Goal: Navigation & Orientation: Find specific page/section

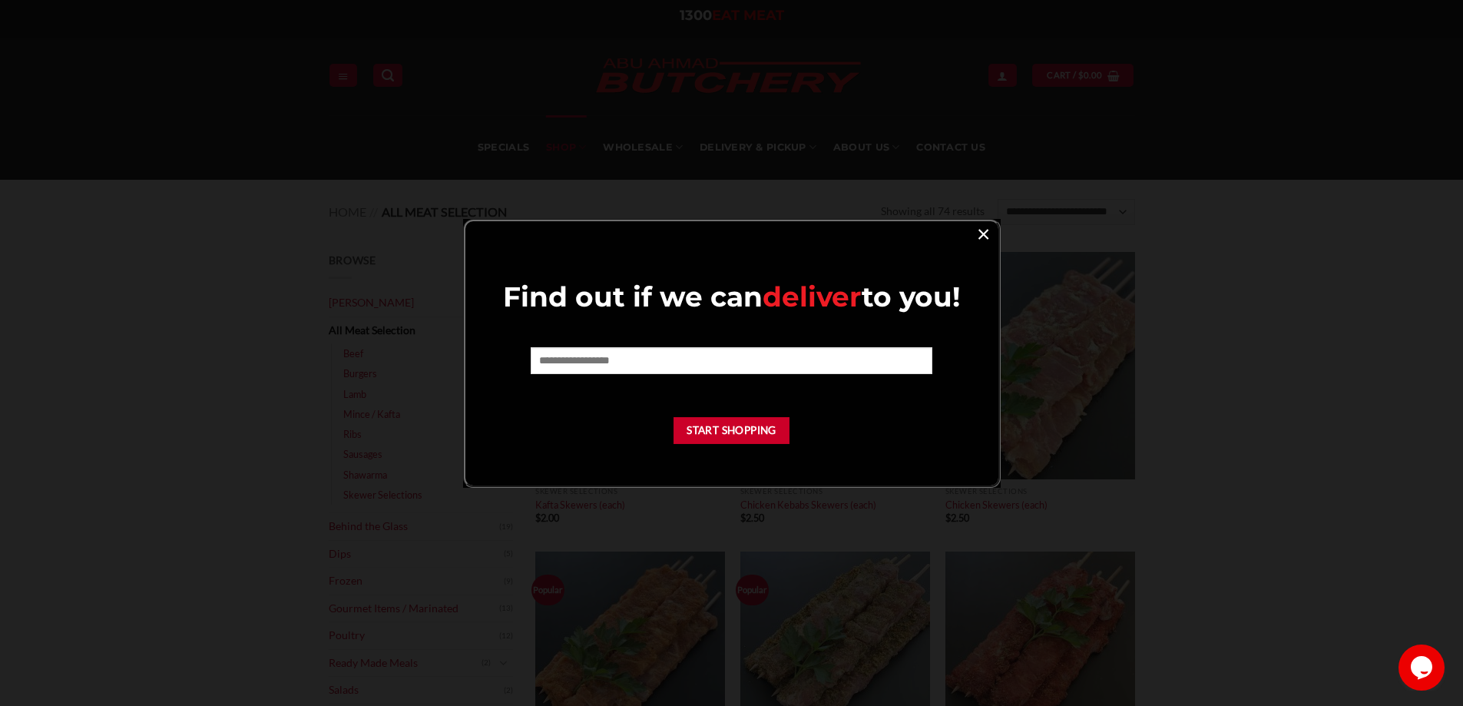
click at [987, 234] on link "×" at bounding box center [984, 233] width 22 height 21
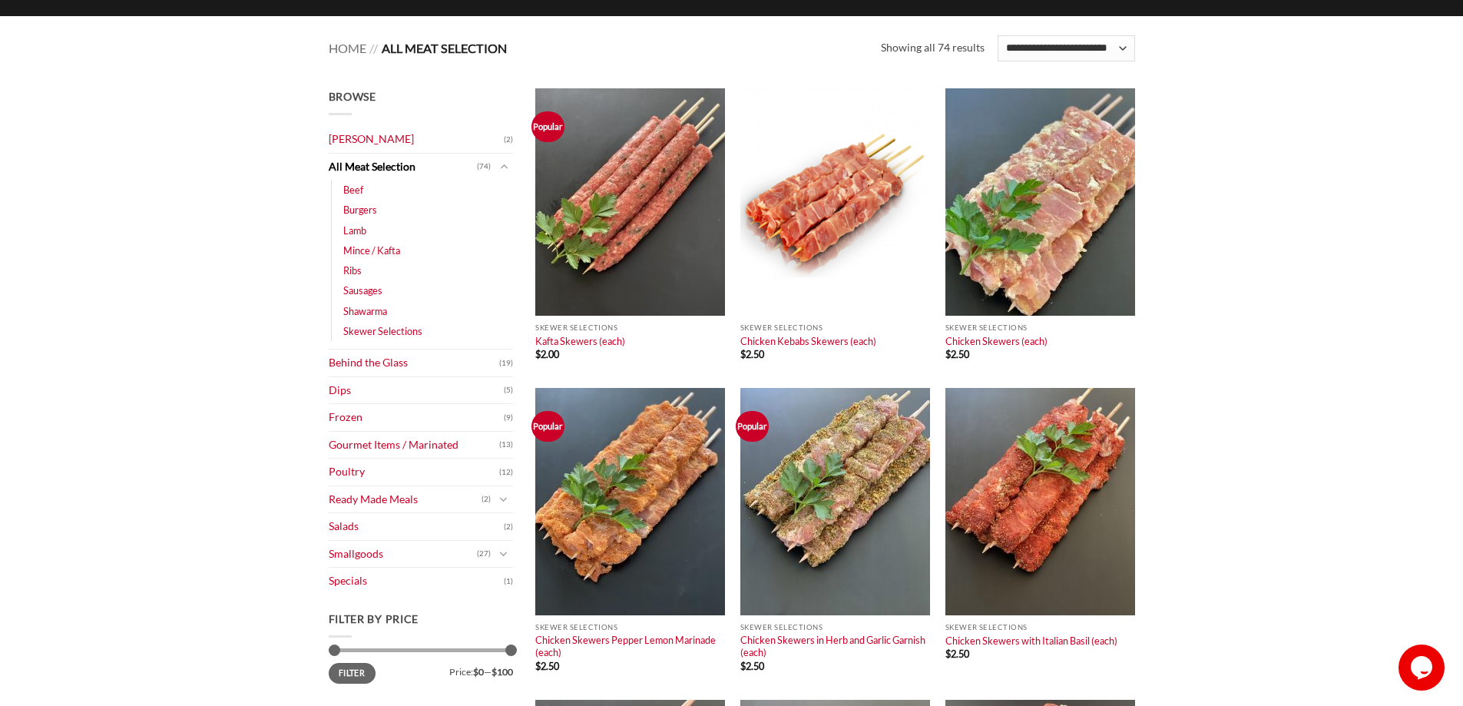
scroll to position [246, 0]
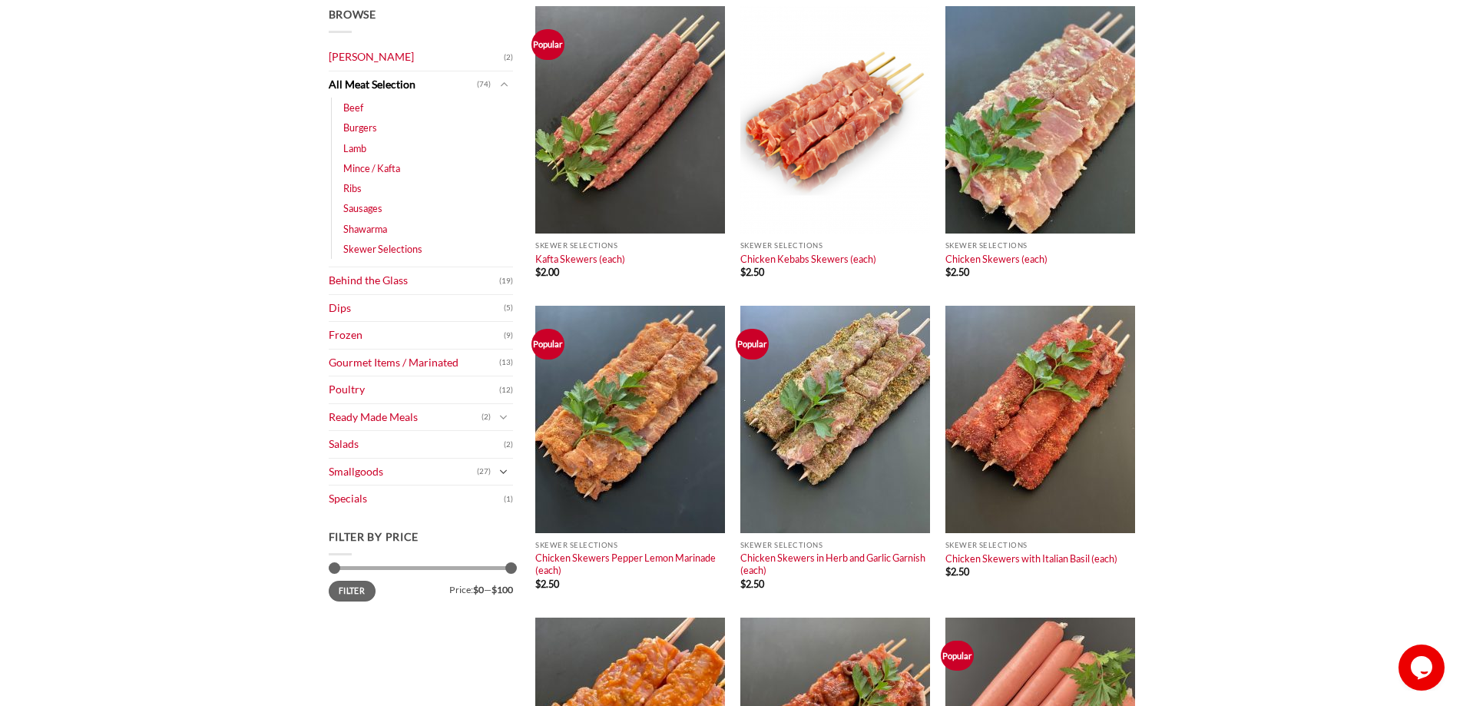
click at [499, 472] on button "Toggle" at bounding box center [504, 471] width 18 height 17
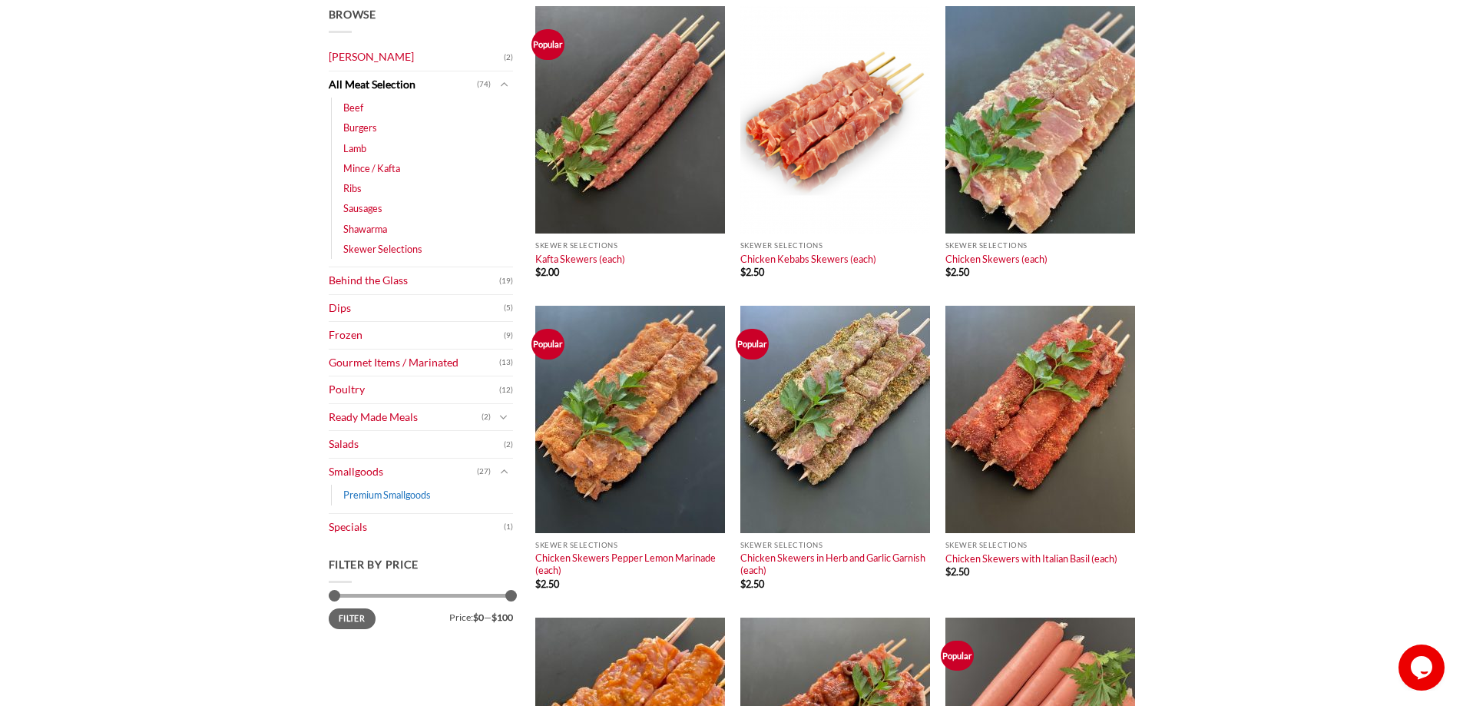
click at [400, 492] on link "Premium Smallgoods" at bounding box center [387, 495] width 88 height 20
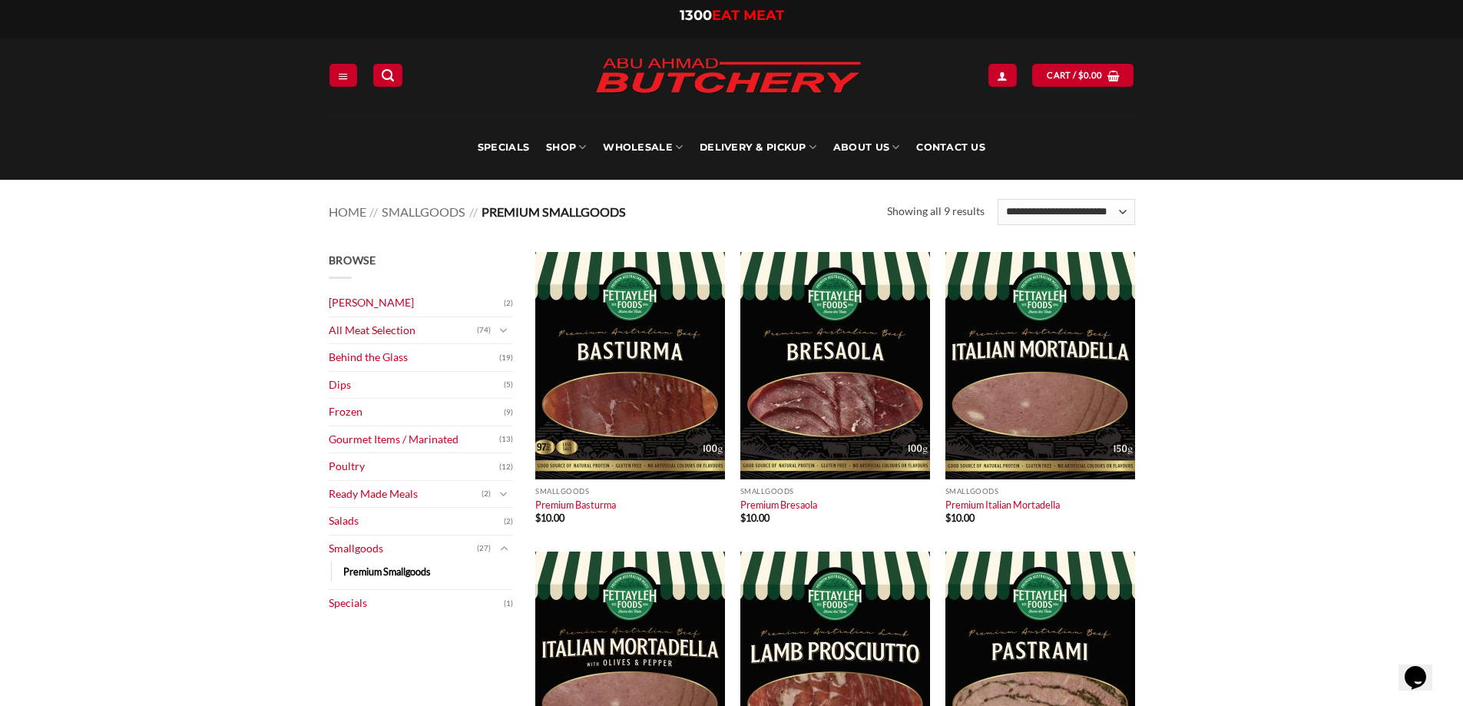
scroll to position [82, 0]
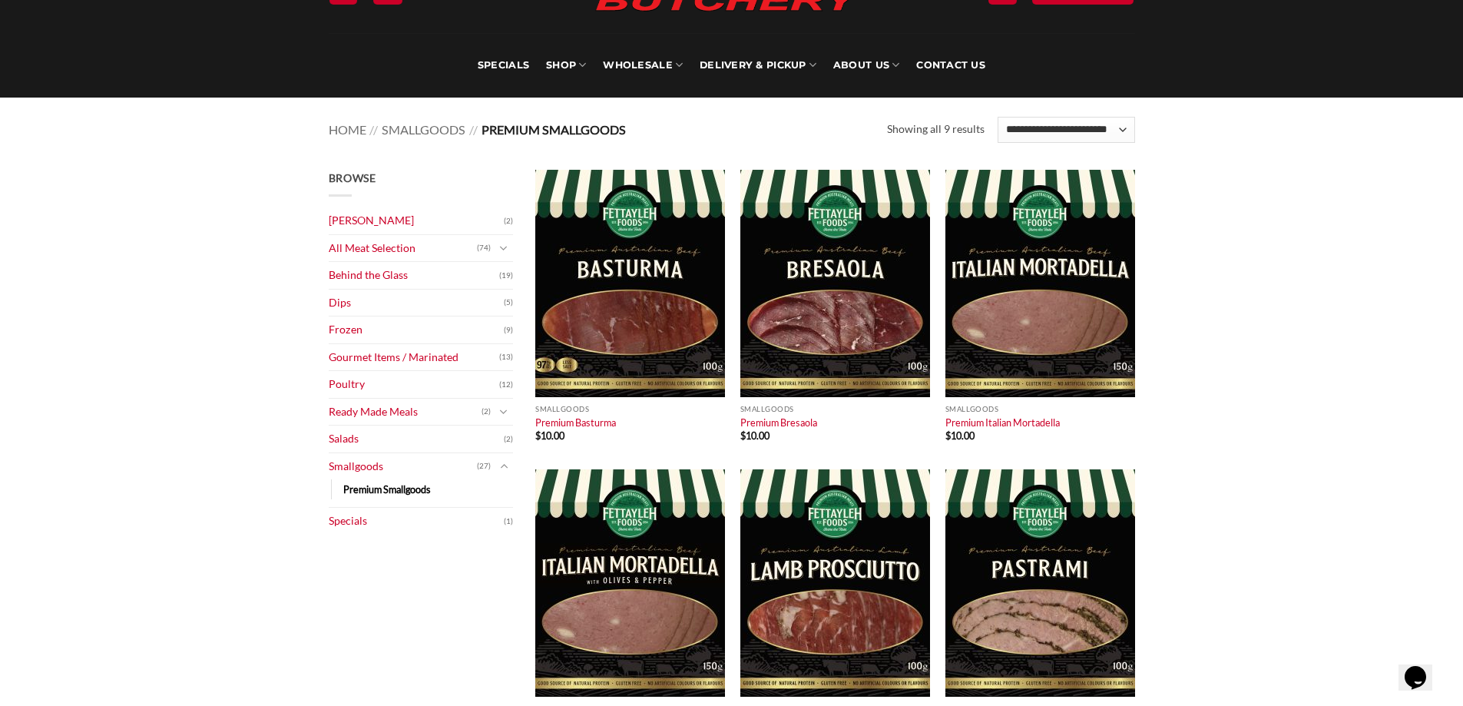
click at [200, 374] on main "Browse Abu Ahmad Butchery (2) All Meat Selection (74) Beef (18) Burgers (4) Lam…" at bounding box center [731, 625] width 1463 height 957
click at [384, 271] on link "Behind the Glass" at bounding box center [414, 275] width 171 height 27
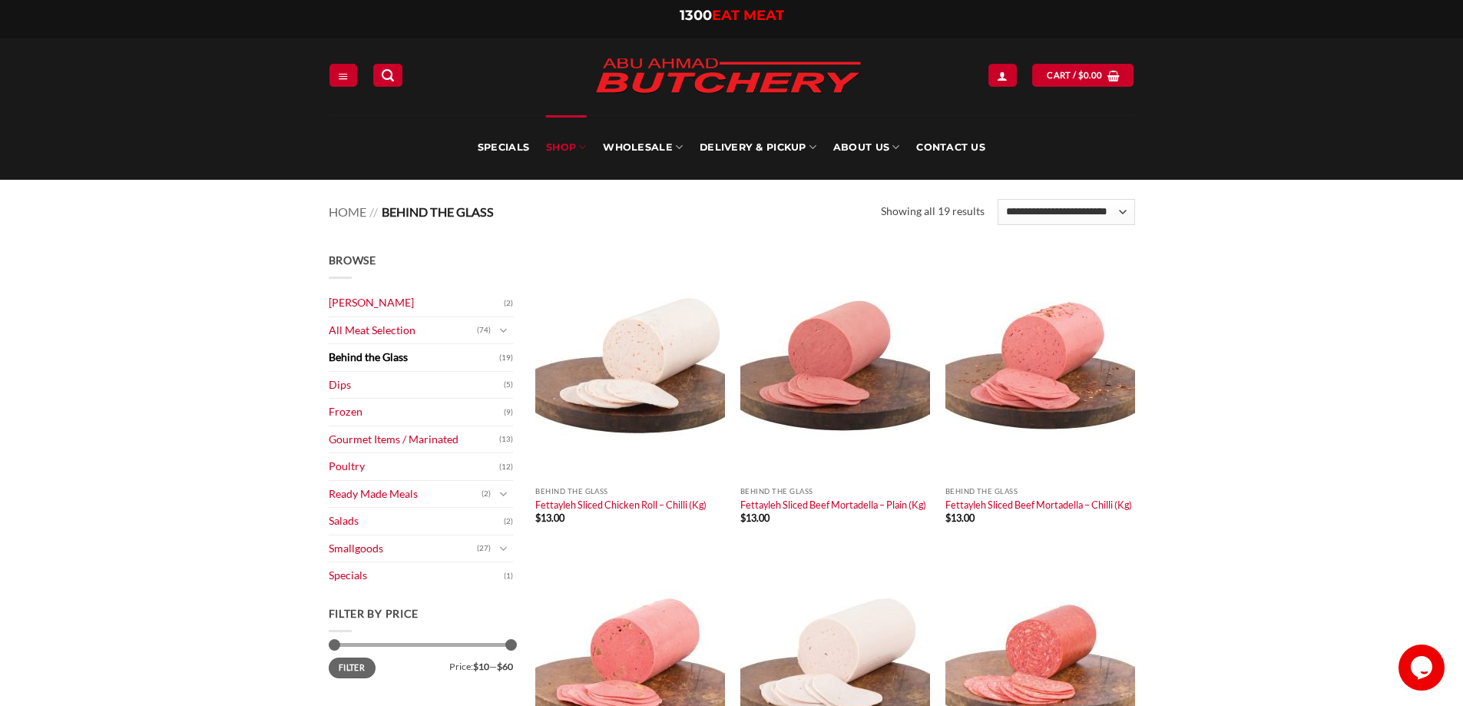
scroll to position [82, 0]
